Goal: Find specific page/section: Find specific page/section

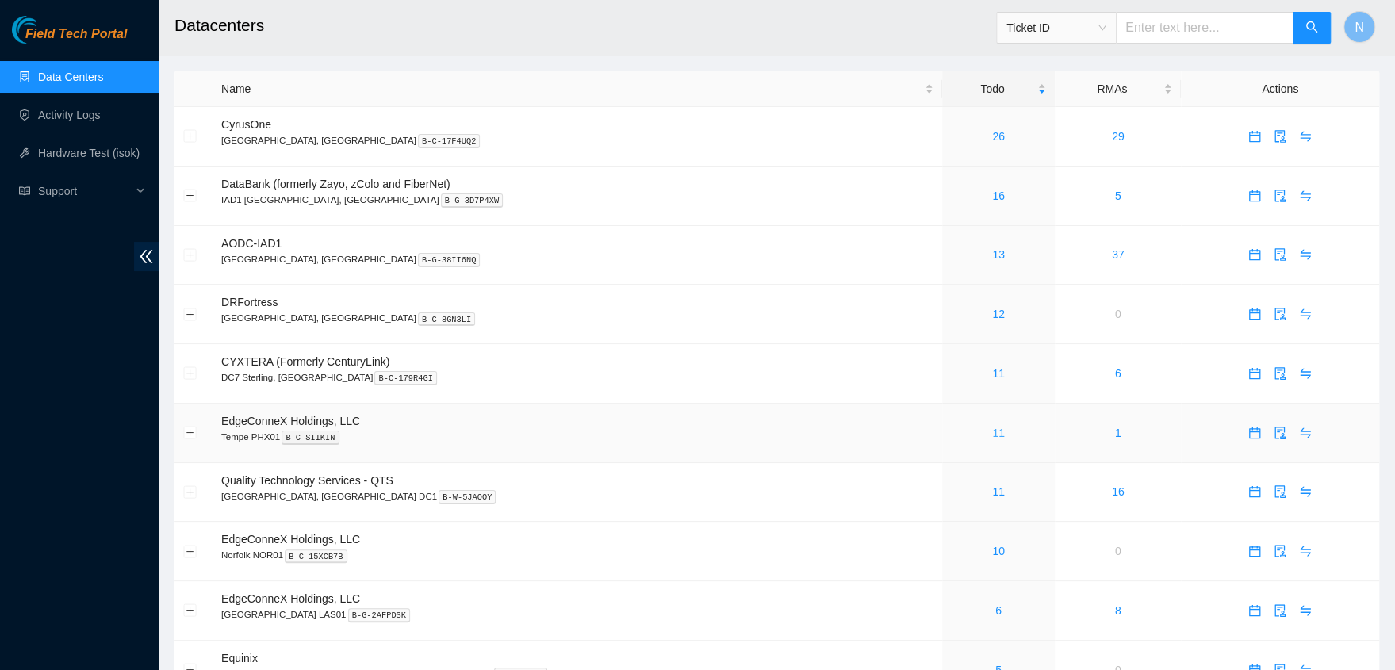
click at [992, 434] on link "11" at bounding box center [998, 433] width 13 height 13
click at [992, 315] on link "11" at bounding box center [998, 314] width 13 height 13
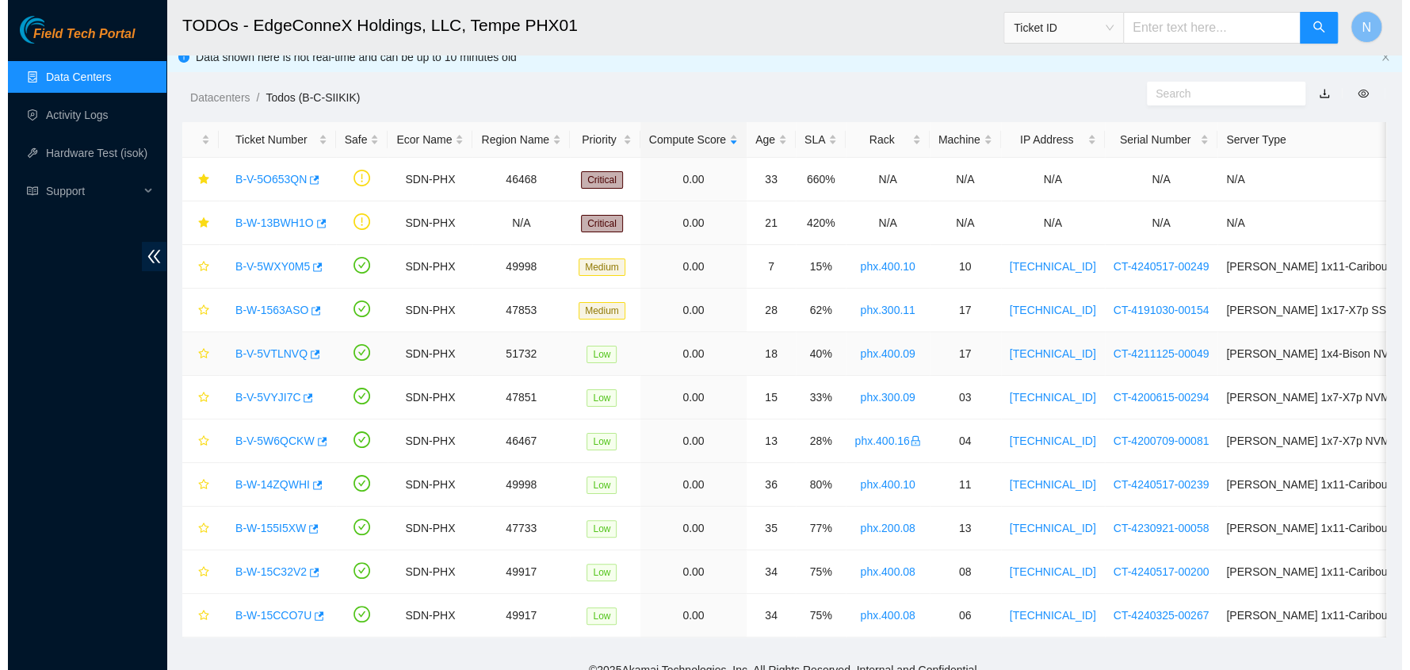
scroll to position [6, 0]
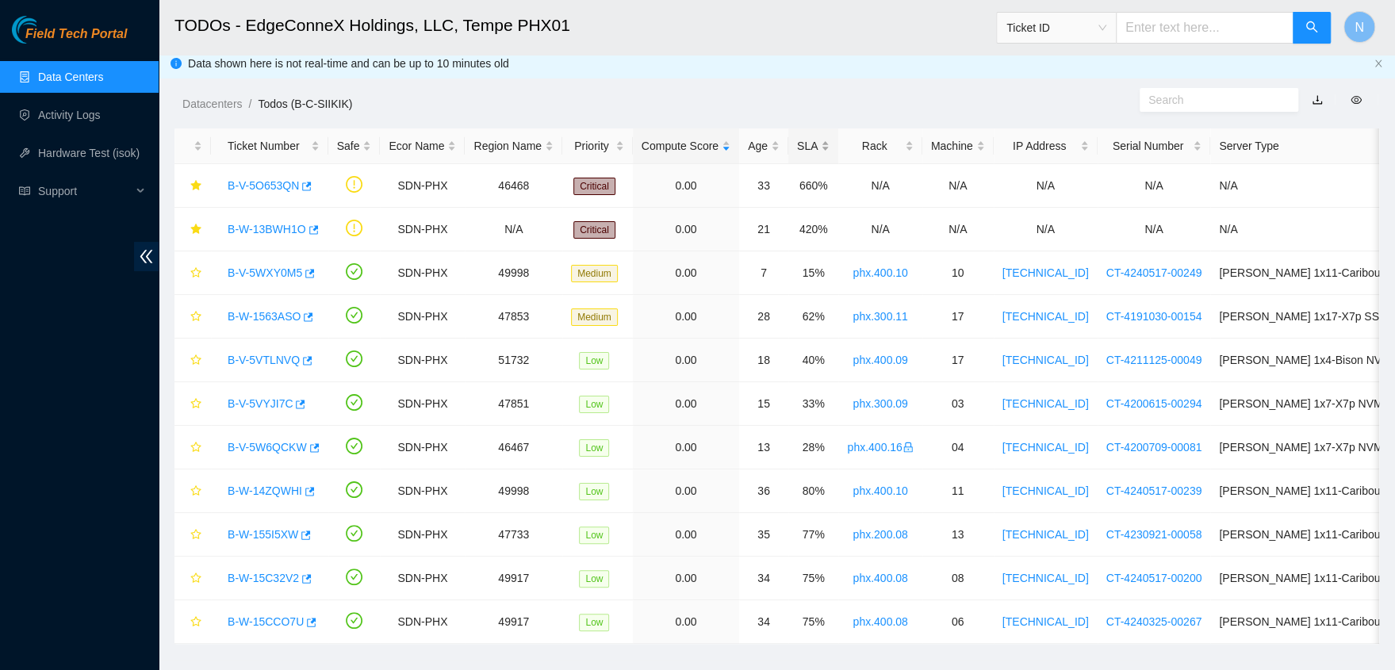
click at [816, 151] on div "SLA" at bounding box center [813, 145] width 33 height 17
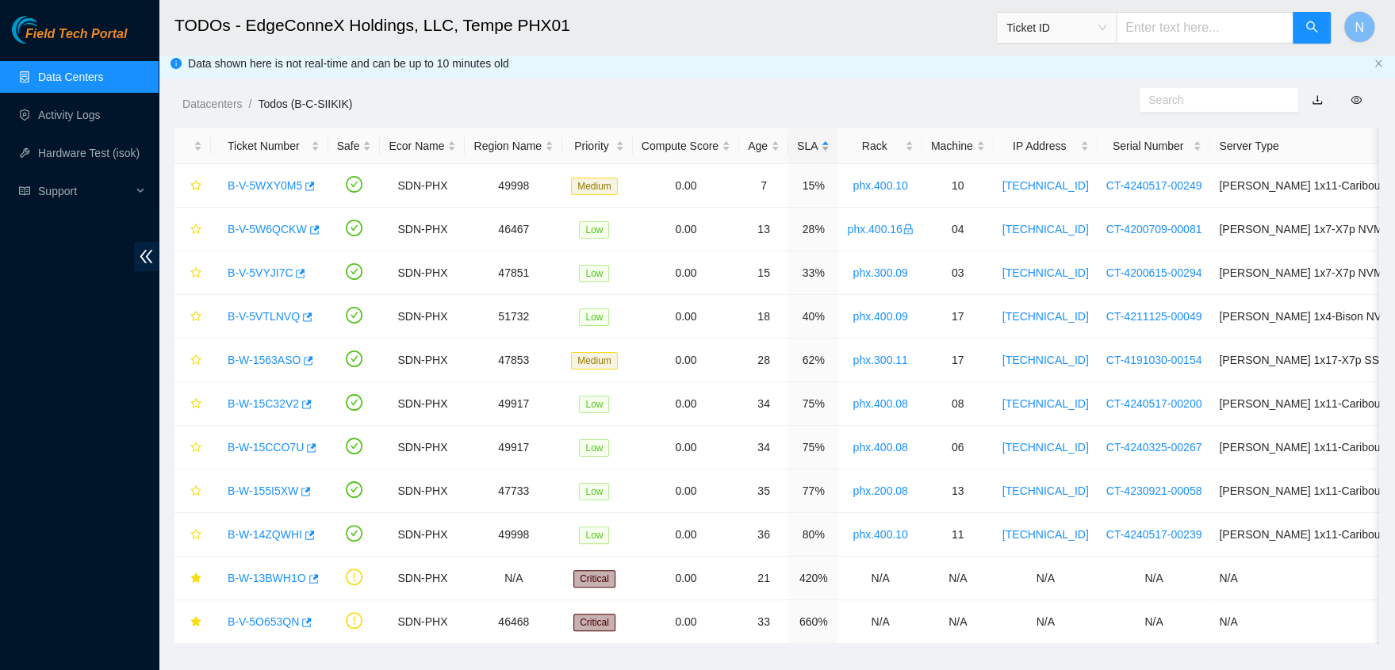
click at [817, 149] on div "SLA" at bounding box center [813, 145] width 33 height 17
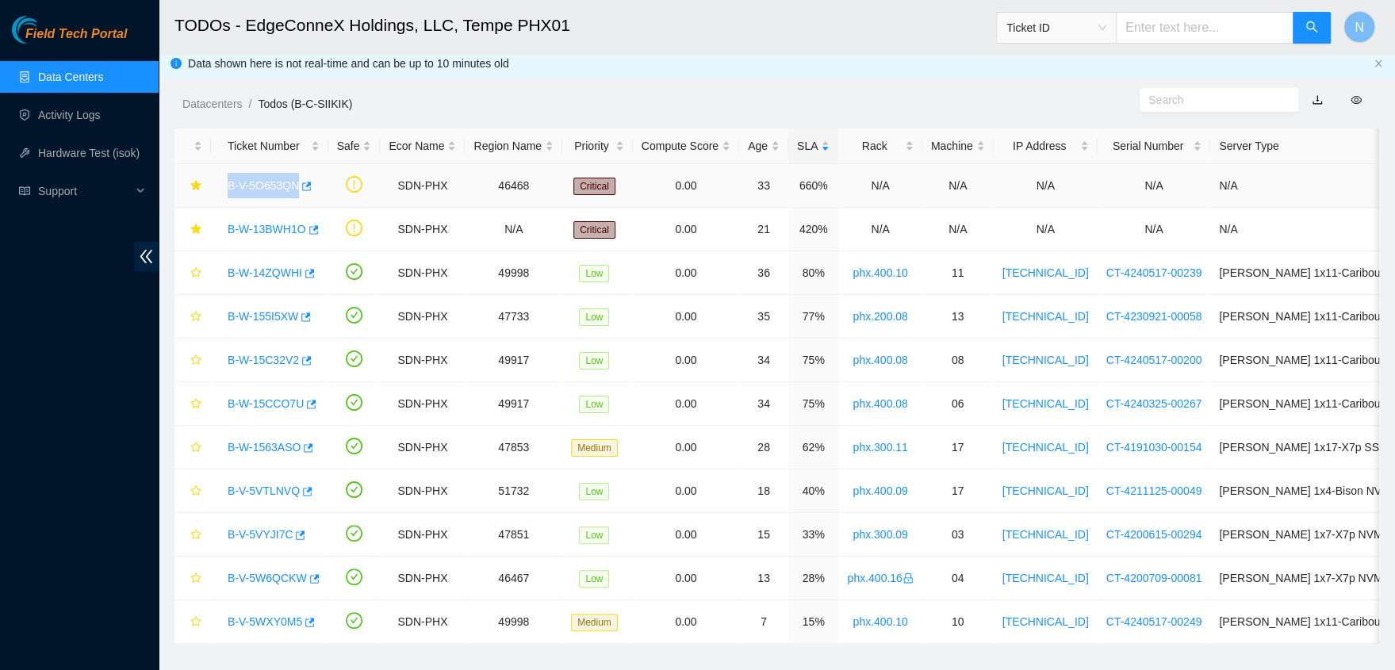
drag, startPoint x: 327, startPoint y: 181, endPoint x: 225, endPoint y: 183, distance: 102.3
click at [225, 183] on td "B-V-5O653QN" at bounding box center [269, 186] width 117 height 44
copy link "B-V-5O653QN"
click at [262, 187] on link "B-V-5O653QN" at bounding box center [263, 185] width 71 height 13
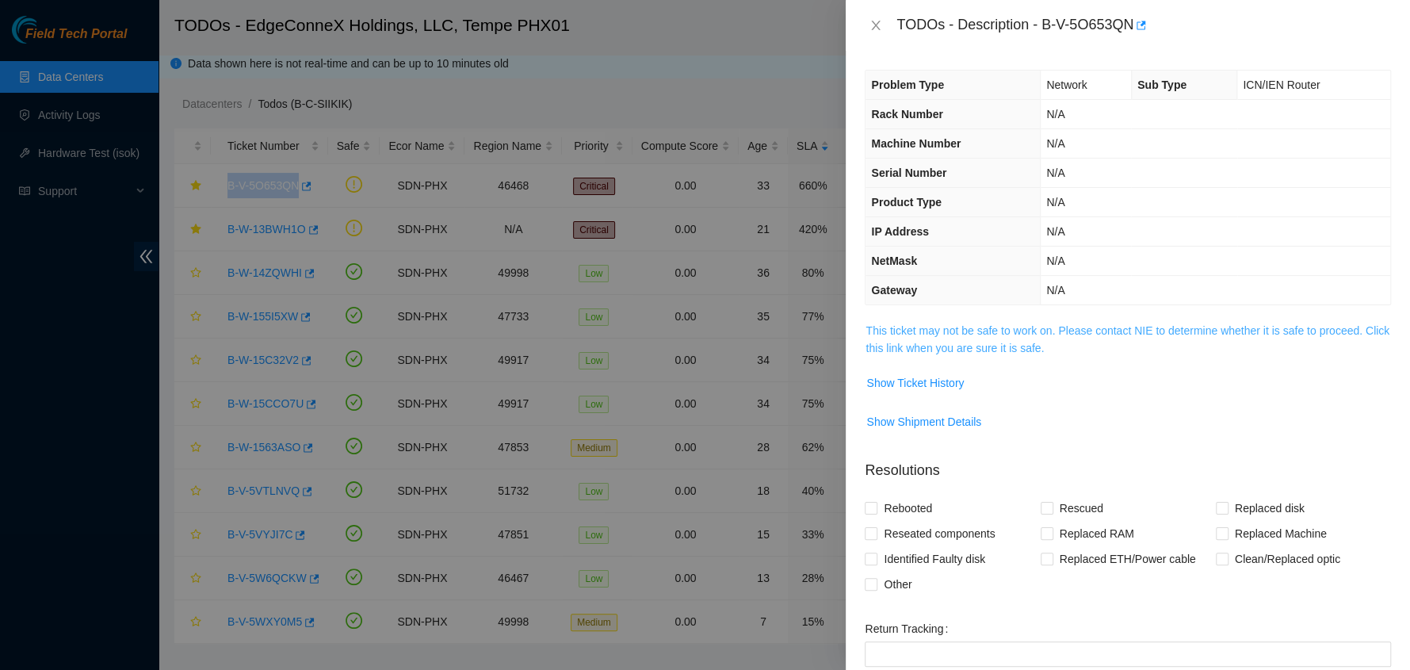
click at [1092, 324] on link "This ticket may not be safe to work on. Please contact NIE to determine whether…" at bounding box center [1128, 339] width 524 height 30
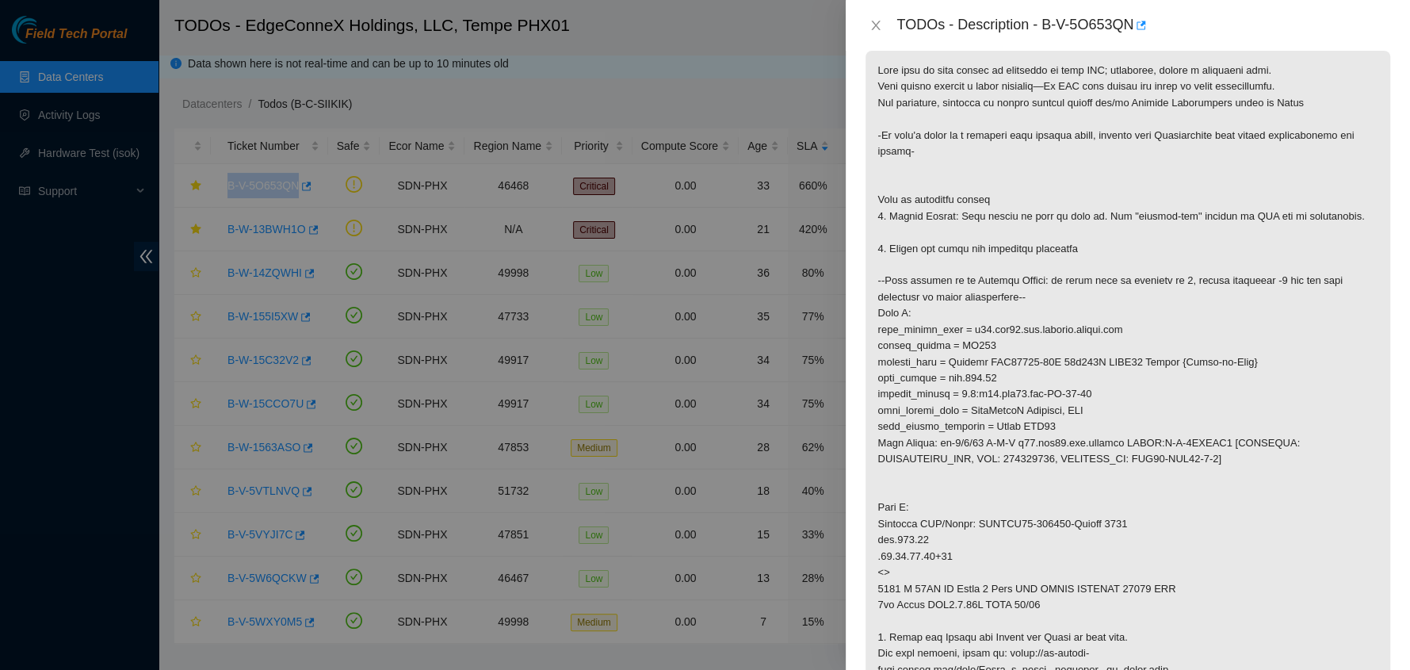
scroll to position [268, 0]
click at [1075, 469] on p at bounding box center [1128, 454] width 525 height 801
